Goal: Use online tool/utility: Use online tool/utility

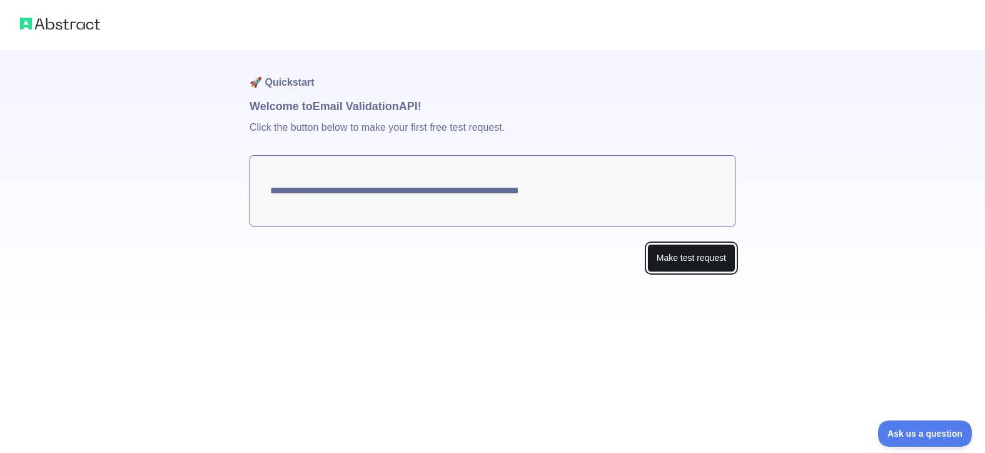
click at [683, 257] on button "Make test request" at bounding box center [692, 258] width 88 height 28
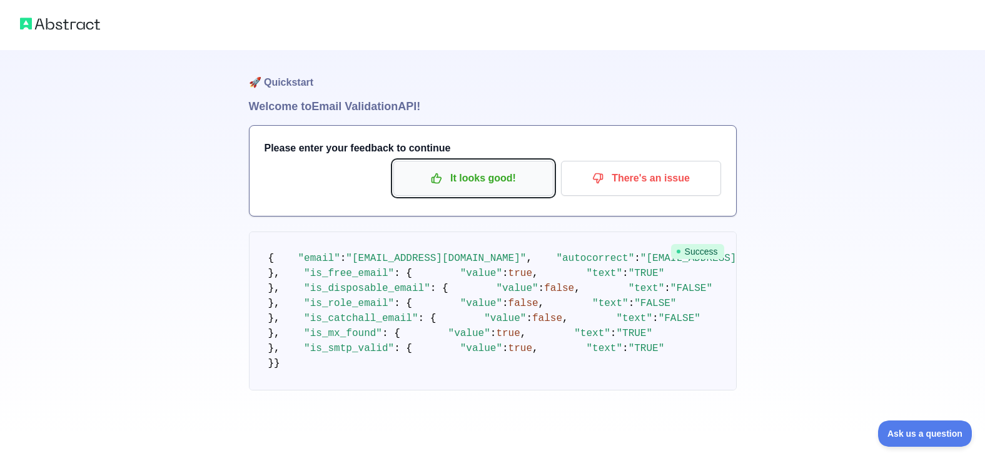
click at [489, 178] on p "It looks good!" at bounding box center [473, 178] width 141 height 21
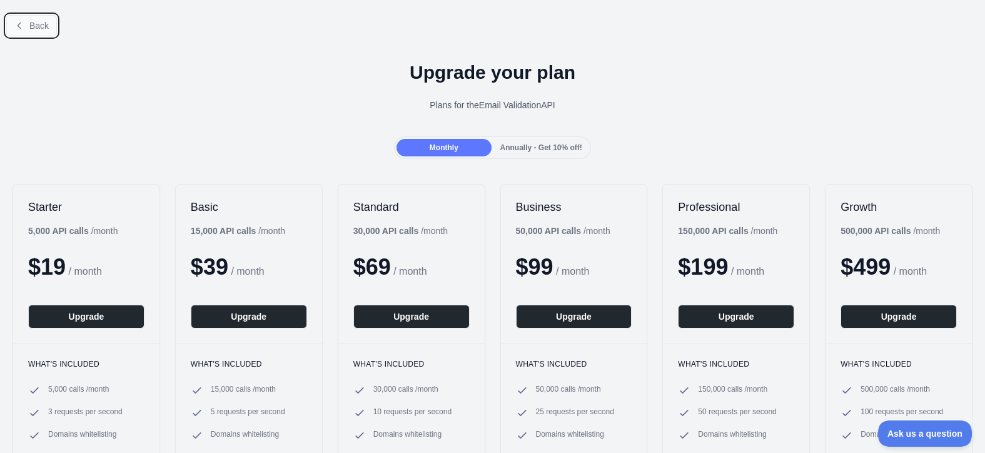
click at [44, 24] on span "Back" at bounding box center [38, 26] width 19 height 10
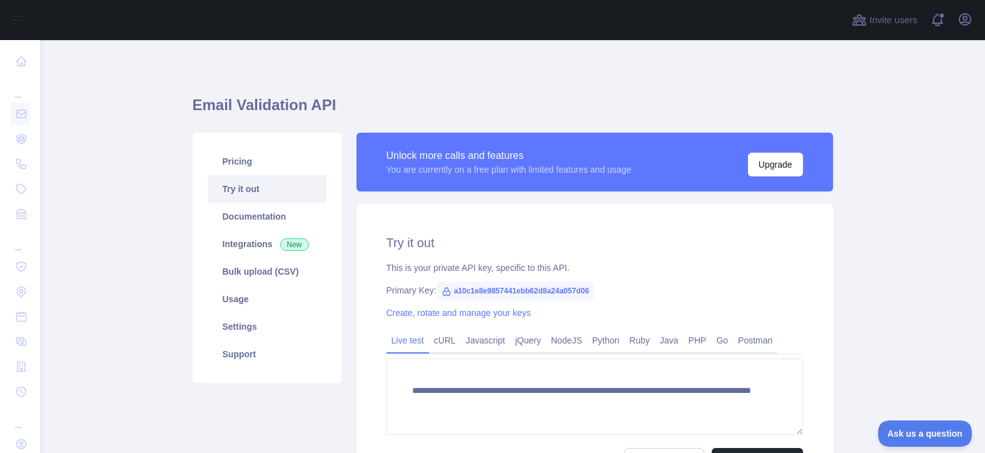
click at [519, 291] on span "a10c1e8e9857441ebb62d8a24a057d06" at bounding box center [516, 291] width 158 height 19
copy span "a10c1e8e9857441ebb62d8a24a057d06"
